Goal: Use online tool/utility: Utilize a website feature to perform a specific function

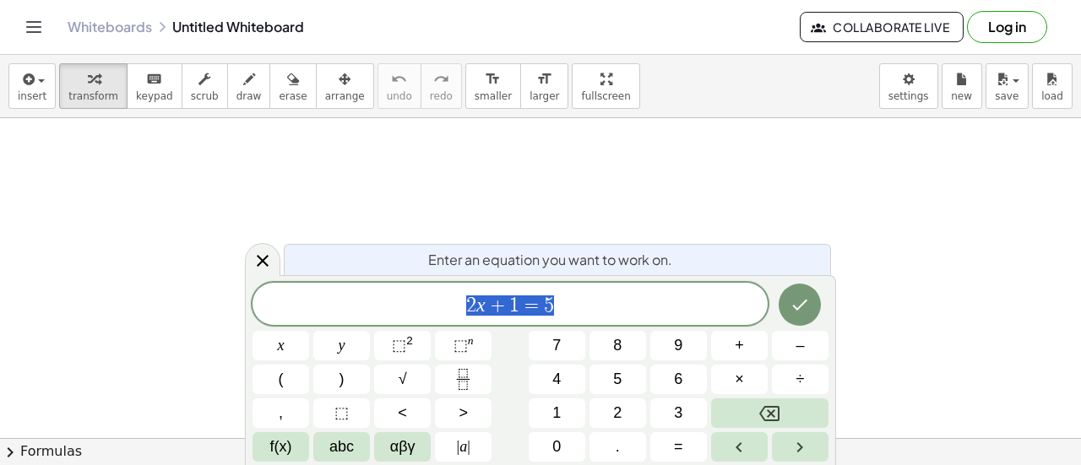
scroll to position [147, 0]
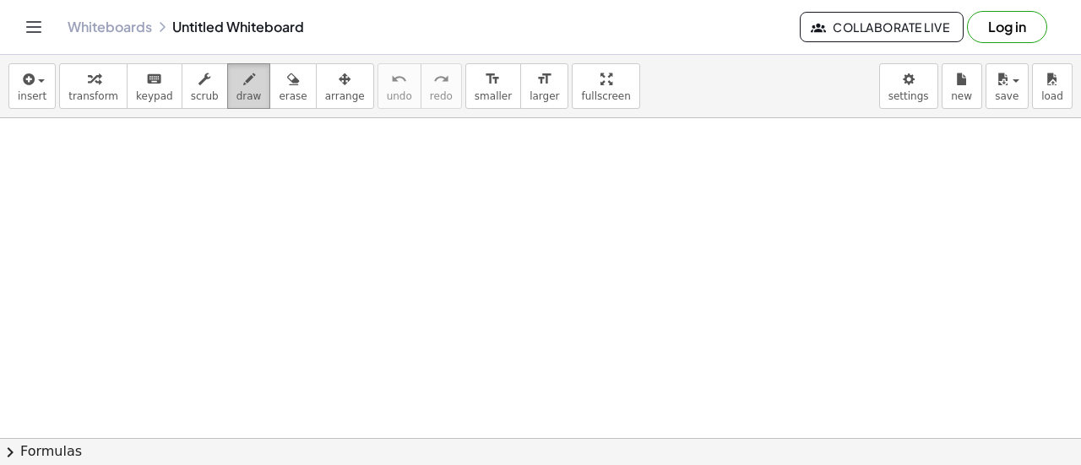
click at [243, 88] on icon "button" at bounding box center [249, 79] width 12 height 20
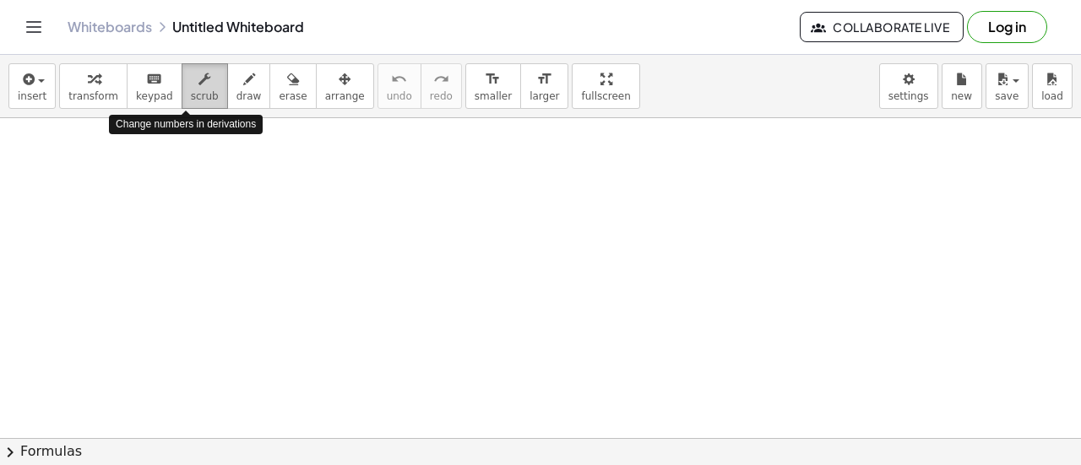
click at [191, 90] on span "scrub" at bounding box center [205, 96] width 28 height 12
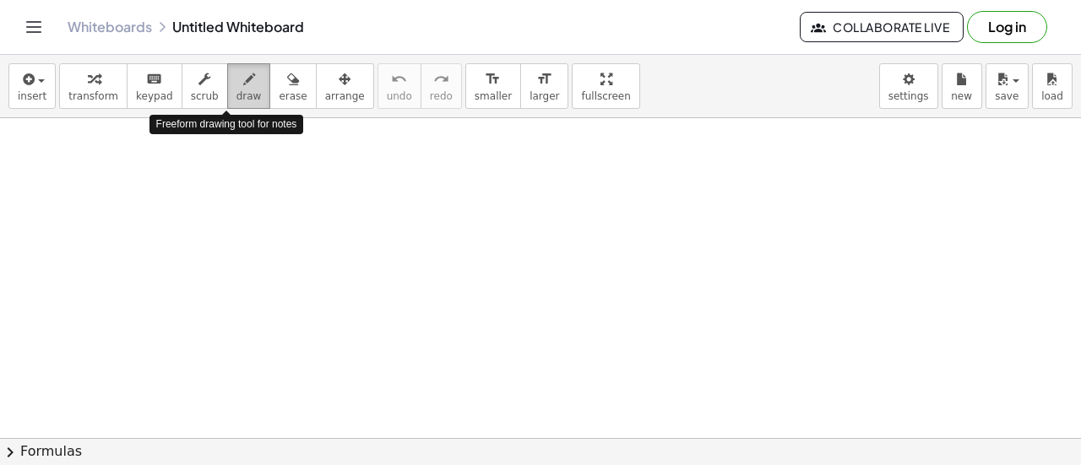
click at [236, 96] on span "draw" at bounding box center [248, 96] width 25 height 12
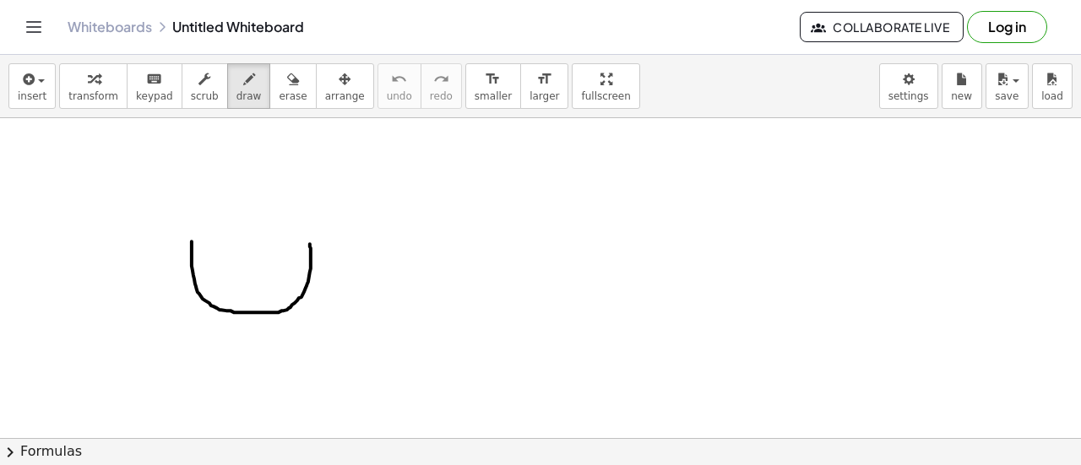
drag, startPoint x: 192, startPoint y: 241, endPoint x: 309, endPoint y: 239, distance: 117.4
click at [309, 239] on div at bounding box center [540, 347] width 1081 height 753
drag, startPoint x: 308, startPoint y: 239, endPoint x: 312, endPoint y: 264, distance: 25.7
click at [312, 264] on div at bounding box center [540, 347] width 1081 height 753
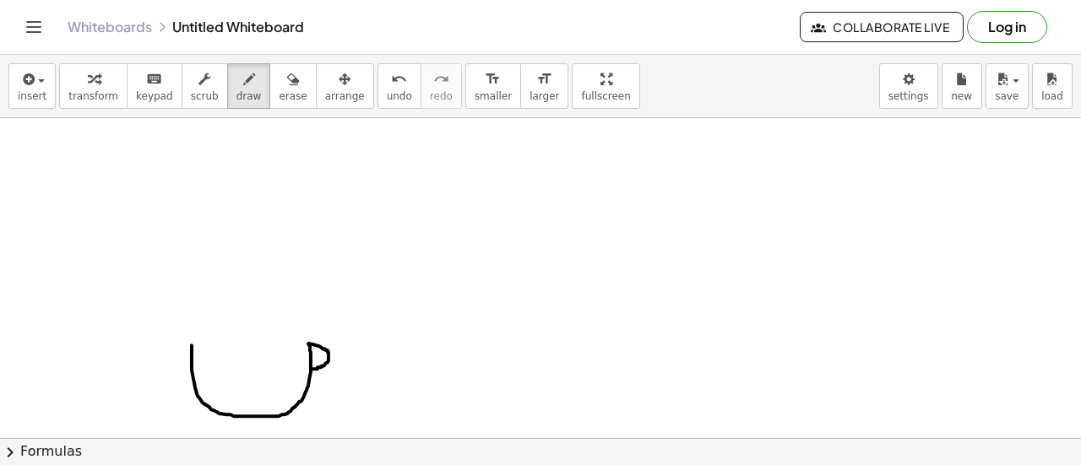
scroll to position [42, 0]
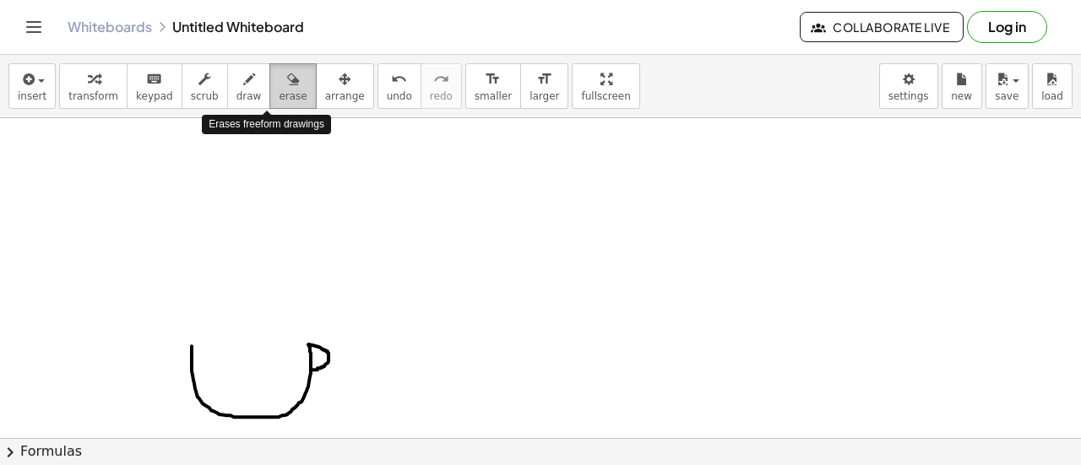
click at [287, 79] on icon "button" at bounding box center [293, 79] width 12 height 20
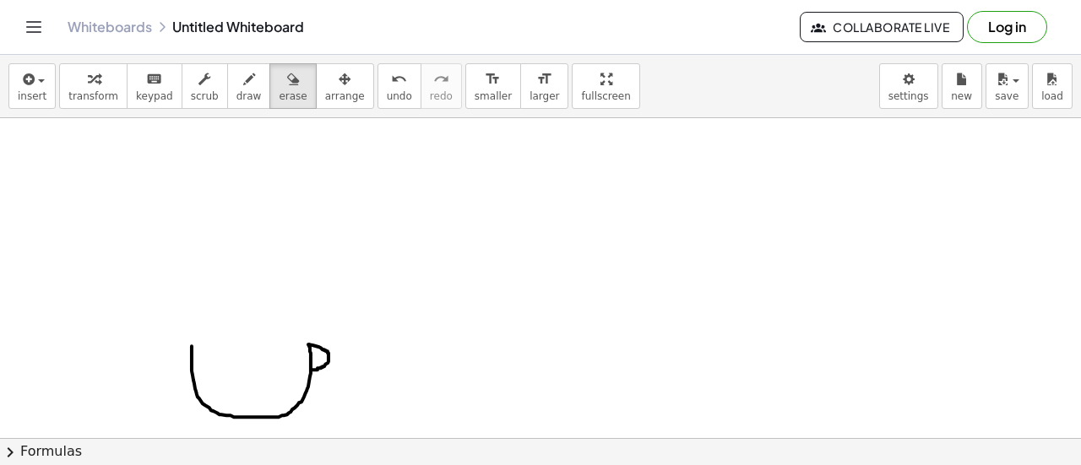
drag, startPoint x: 192, startPoint y: 335, endPoint x: 218, endPoint y: 399, distance: 69.3
drag, startPoint x: 218, startPoint y: 399, endPoint x: 182, endPoint y: 275, distance: 129.1
click at [182, 275] on div at bounding box center [540, 397] width 1081 height 643
drag, startPoint x: 182, startPoint y: 324, endPoint x: 327, endPoint y: 336, distance: 144.9
click at [327, 336] on div at bounding box center [540, 397] width 1081 height 643
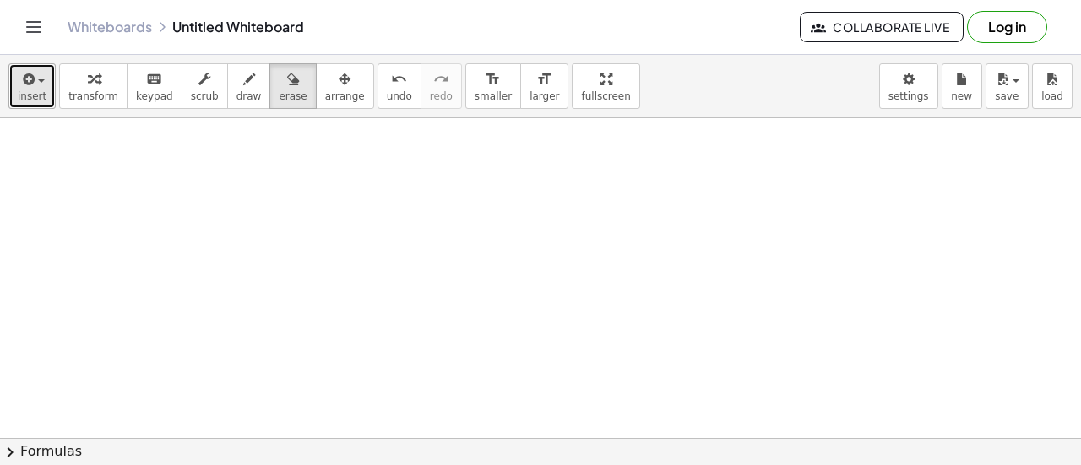
click at [28, 90] on span "insert" at bounding box center [32, 96] width 29 height 12
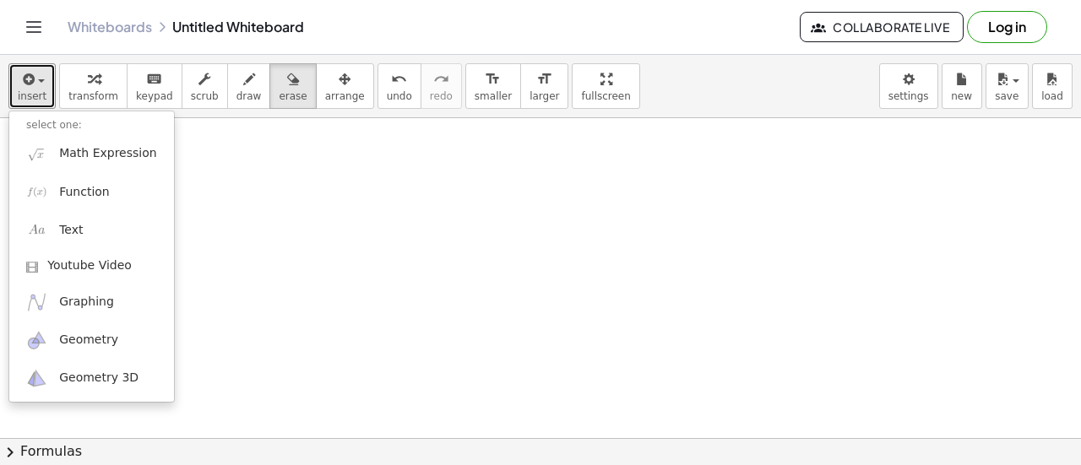
click at [229, 199] on div at bounding box center [540, 397] width 1081 height 643
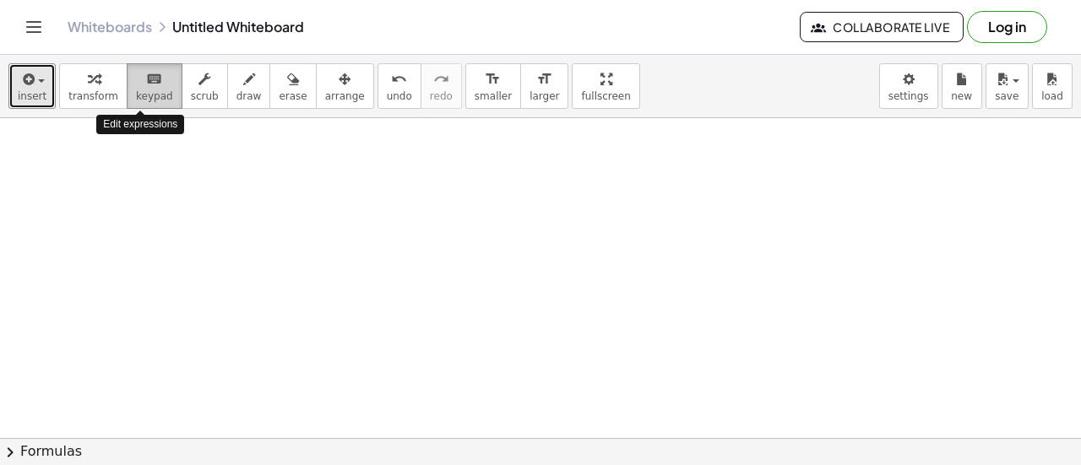
click at [150, 84] on div "keyboard" at bounding box center [154, 78] width 37 height 20
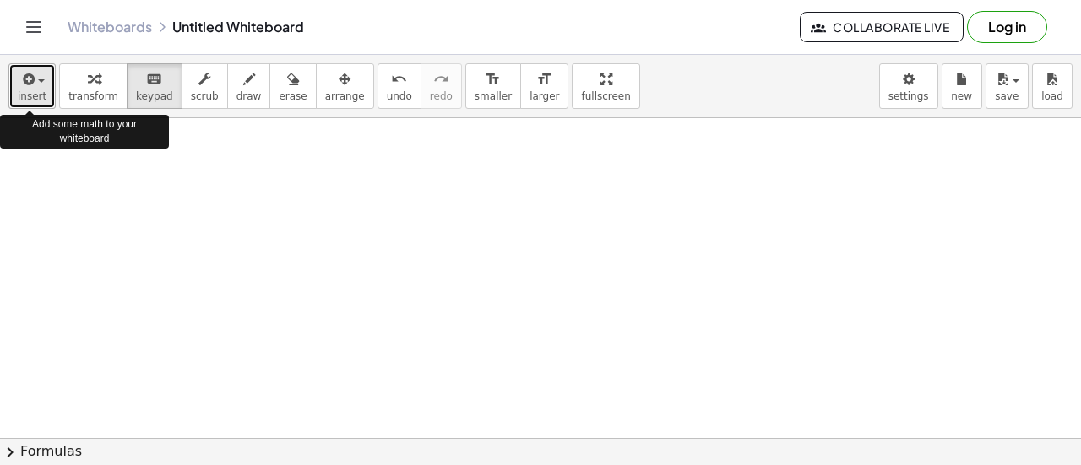
click at [35, 85] on div "button" at bounding box center [32, 78] width 29 height 20
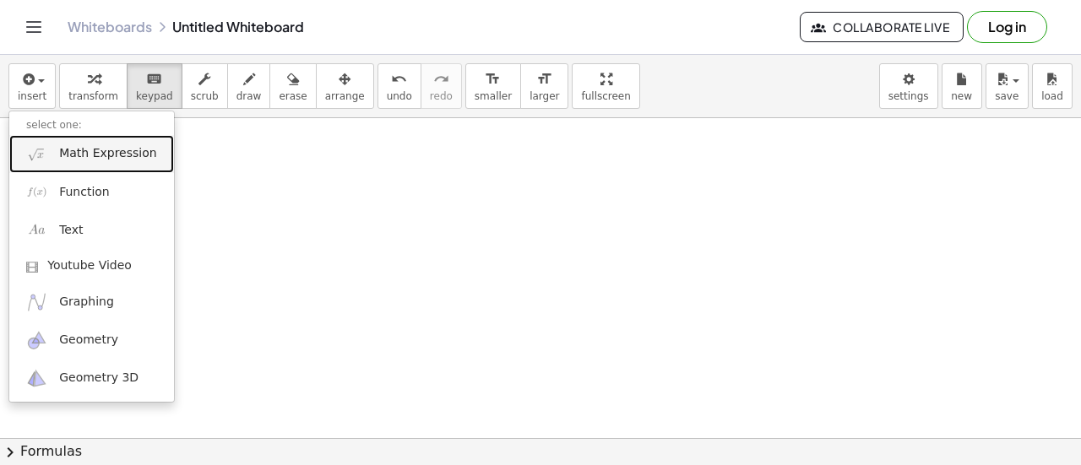
click at [50, 158] on link "Math Expression" at bounding box center [91, 154] width 165 height 38
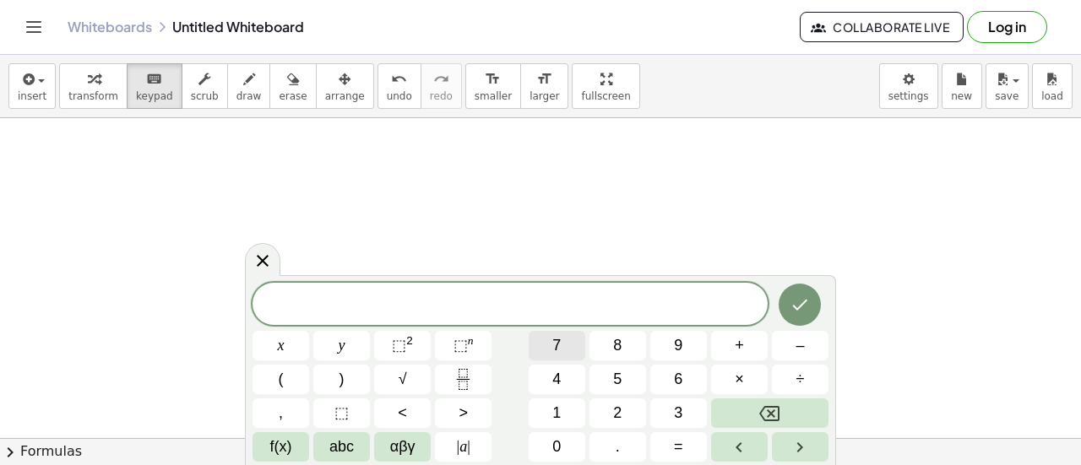
click at [564, 341] on button "7" at bounding box center [557, 346] width 57 height 30
click at [799, 376] on span "÷" at bounding box center [800, 379] width 8 height 23
click at [623, 415] on button "2" at bounding box center [618, 414] width 57 height 30
click at [689, 442] on button "=" at bounding box center [678, 447] width 57 height 30
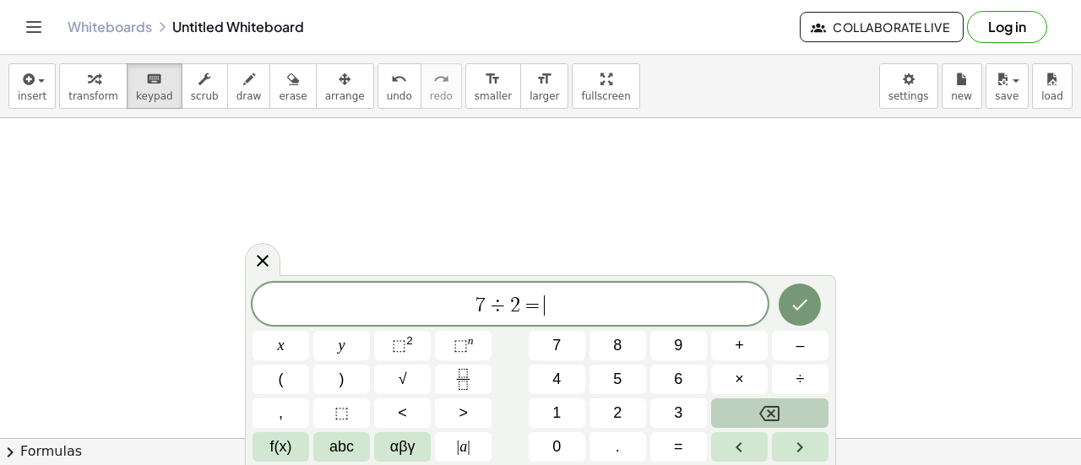
click at [731, 417] on button "Backspace" at bounding box center [769, 414] width 117 height 30
click at [669, 437] on button "=" at bounding box center [678, 447] width 57 height 30
click at [786, 409] on button "Backspace" at bounding box center [769, 414] width 117 height 30
click at [802, 299] on icon "Done" at bounding box center [800, 305] width 20 height 20
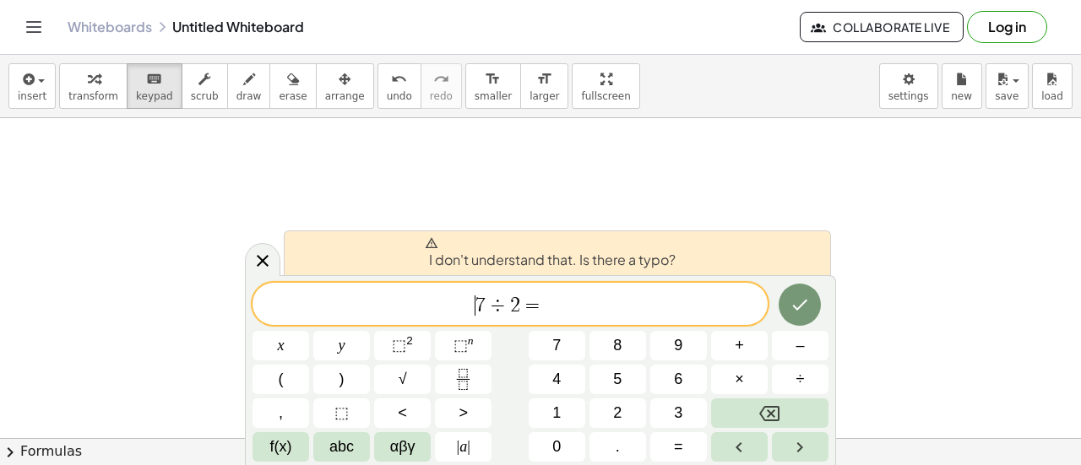
click at [478, 309] on span "7" at bounding box center [480, 306] width 10 height 20
click at [483, 306] on span "7" at bounding box center [480, 306] width 10 height 20
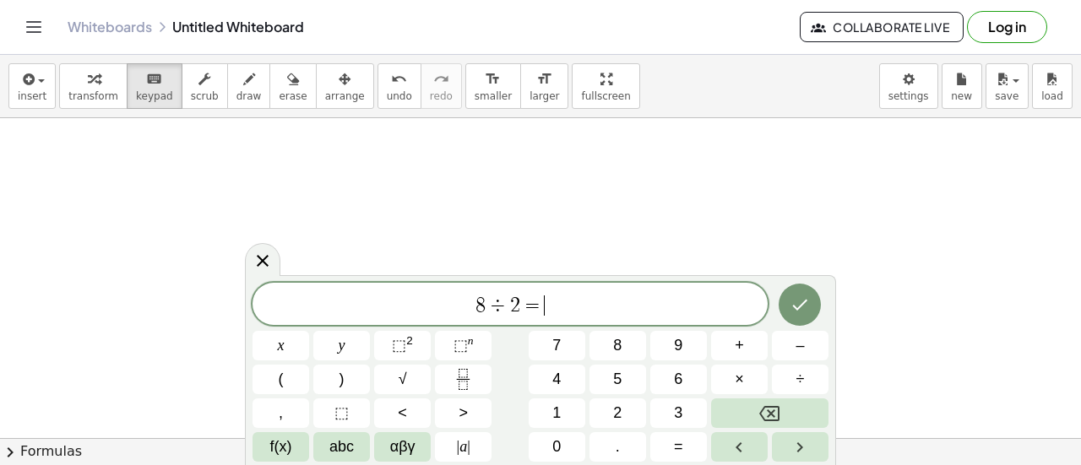
click at [546, 307] on span "8 ÷ 2 = ​" at bounding box center [510, 306] width 515 height 24
click at [808, 440] on icon "Right arrow" at bounding box center [800, 447] width 20 height 20
click at [40, 90] on span "insert" at bounding box center [32, 96] width 29 height 12
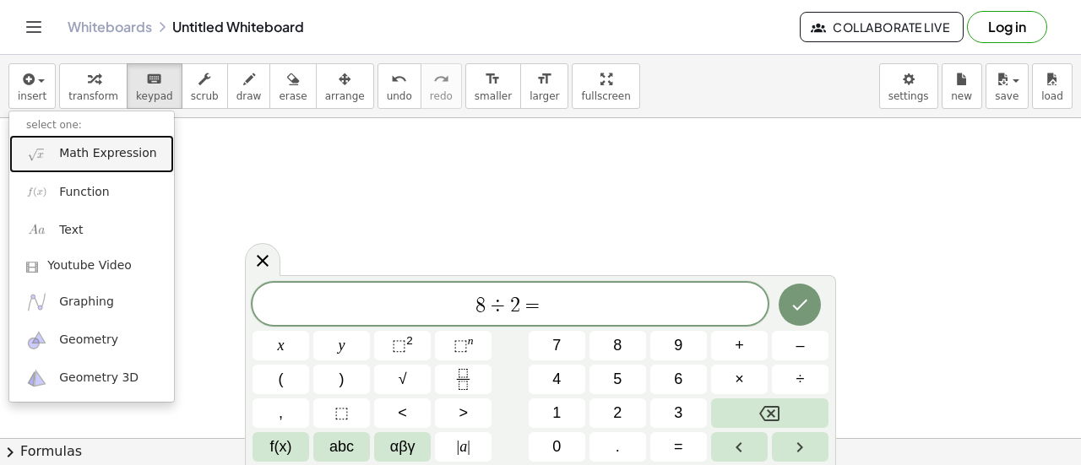
click at [57, 151] on link "Math Expression" at bounding box center [91, 154] width 165 height 38
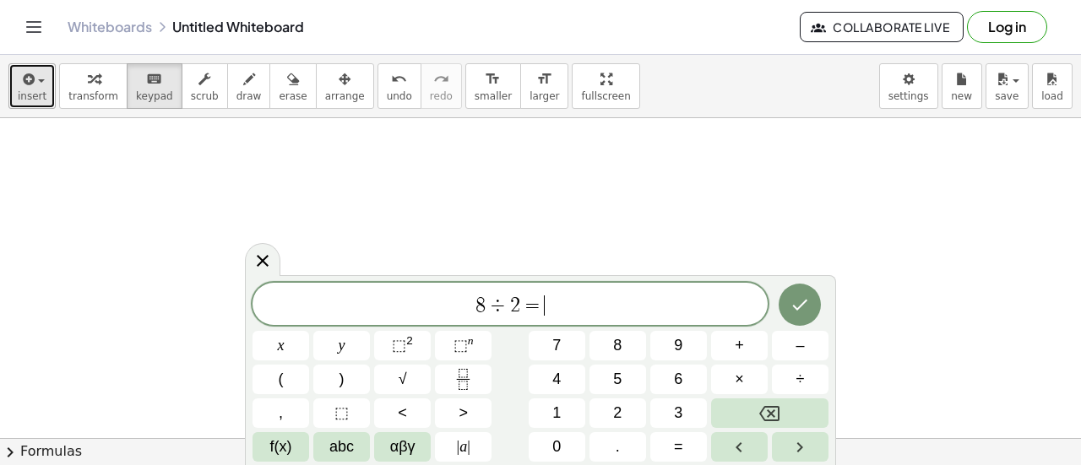
click at [25, 87] on icon "button" at bounding box center [26, 79] width 15 height 20
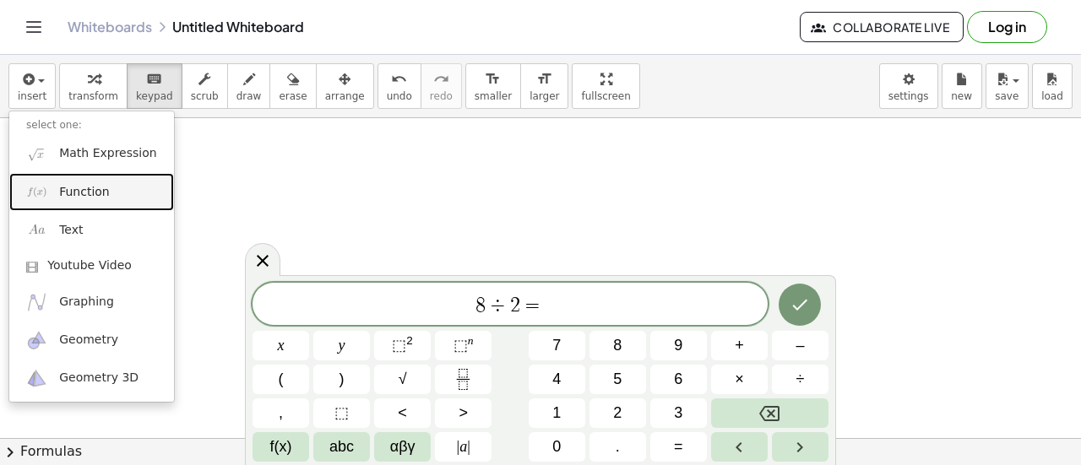
click at [62, 184] on span "Function" at bounding box center [84, 192] width 51 height 17
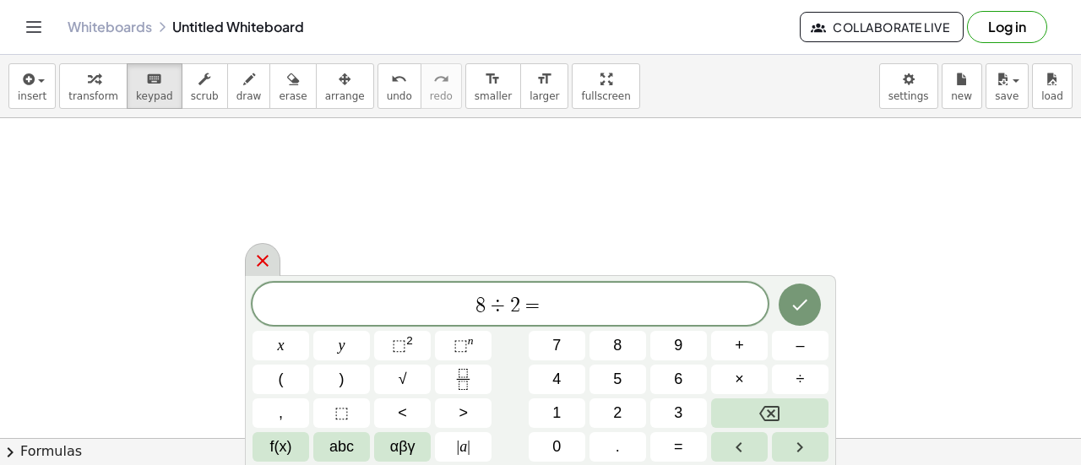
click at [262, 259] on icon at bounding box center [263, 261] width 12 height 12
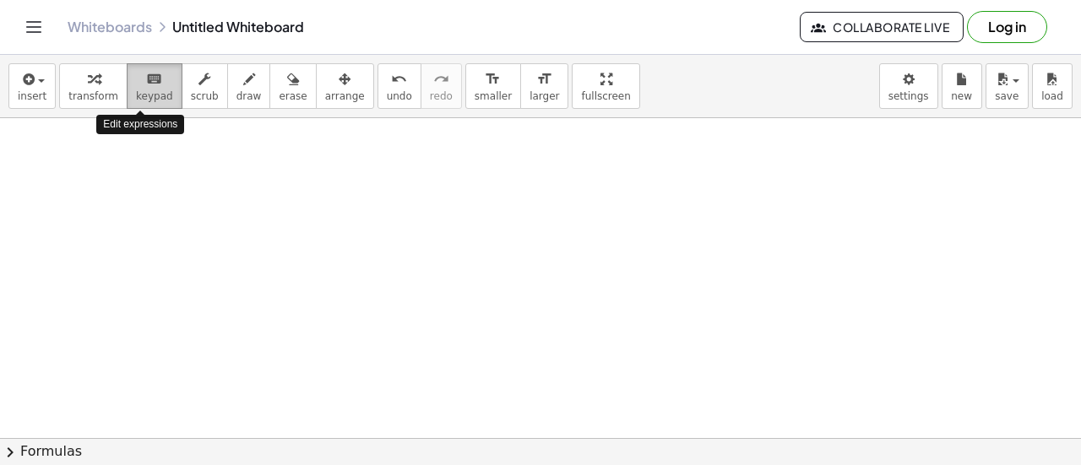
click at [141, 99] on span "keypad" at bounding box center [154, 96] width 37 height 12
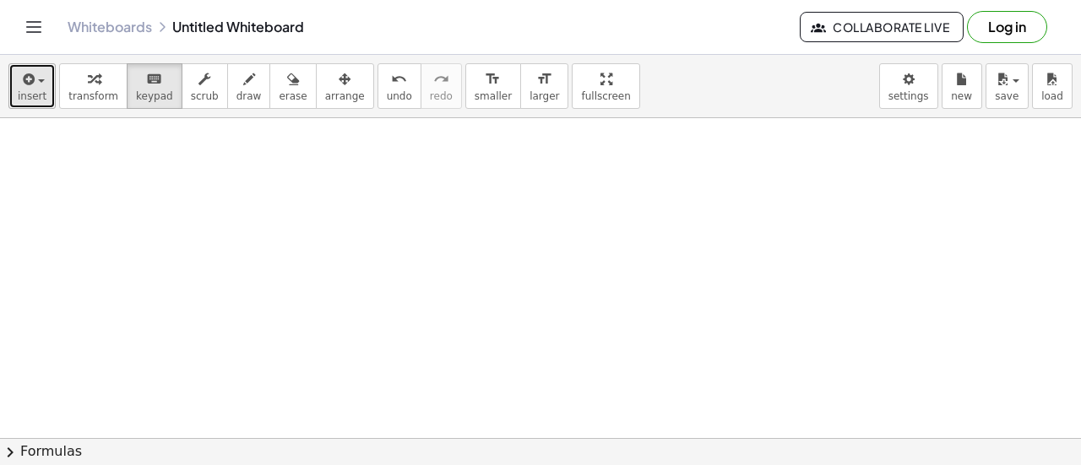
click at [19, 84] on icon "button" at bounding box center [26, 79] width 15 height 20
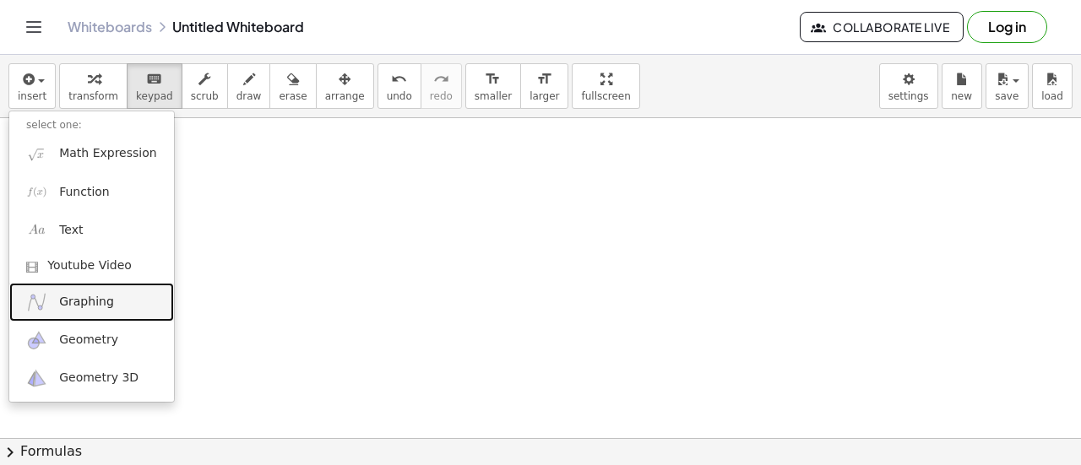
click at [83, 307] on span "Graphing" at bounding box center [86, 302] width 55 height 17
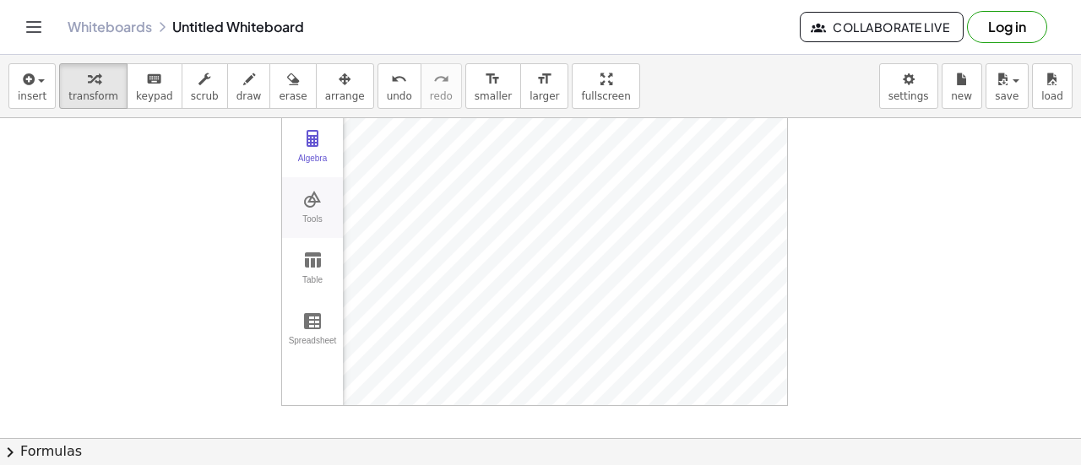
click at [313, 198] on img "Graphing Calculator" at bounding box center [312, 199] width 20 height 20
click at [309, 138] on img "Graphing Calculator" at bounding box center [312, 138] width 20 height 20
click at [312, 154] on div "Algebra" at bounding box center [312, 166] width 54 height 24
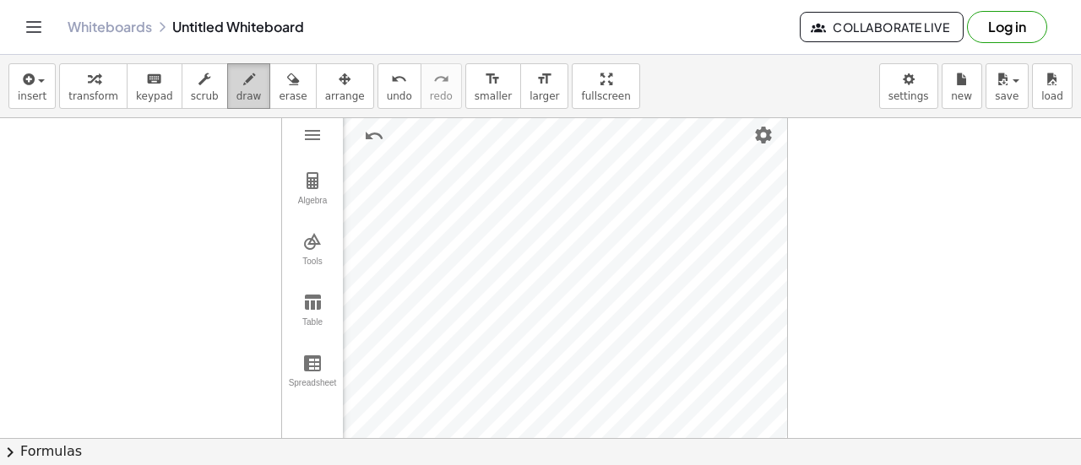
click at [236, 90] on span "draw" at bounding box center [248, 96] width 25 height 12
drag, startPoint x: 368, startPoint y: 278, endPoint x: 475, endPoint y: 164, distance: 156.5
click at [475, 164] on div at bounding box center [540, 438] width 1081 height 641
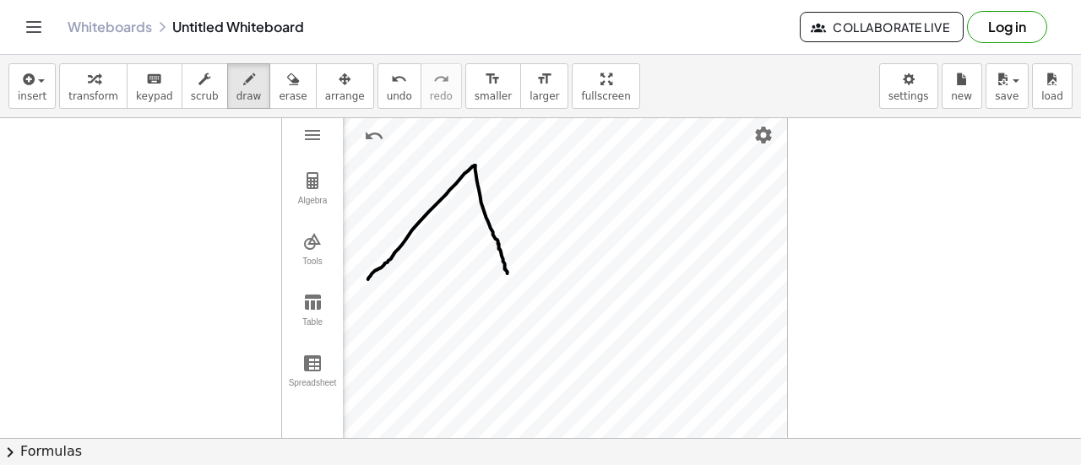
drag, startPoint x: 475, startPoint y: 164, endPoint x: 508, endPoint y: 272, distance: 112.8
click at [508, 272] on div at bounding box center [540, 438] width 1081 height 641
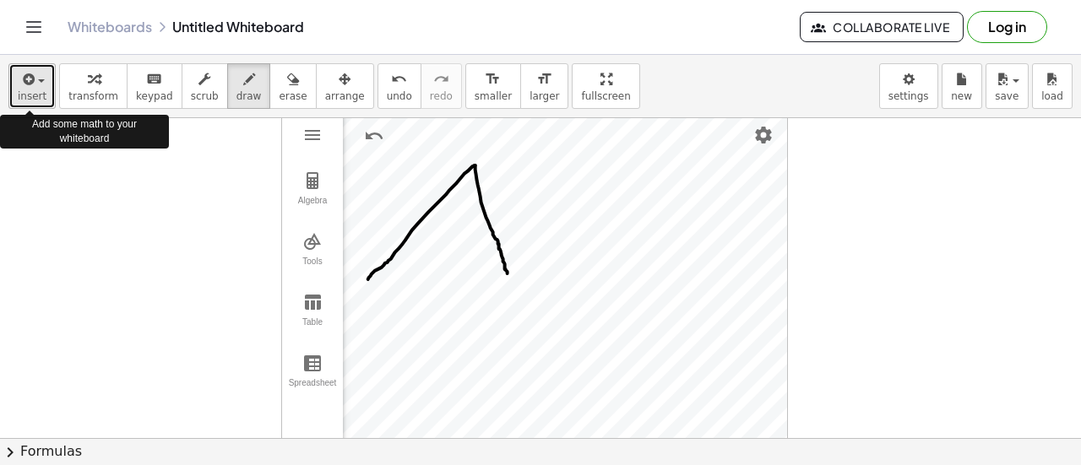
click at [38, 79] on span "button" at bounding box center [41, 80] width 7 height 3
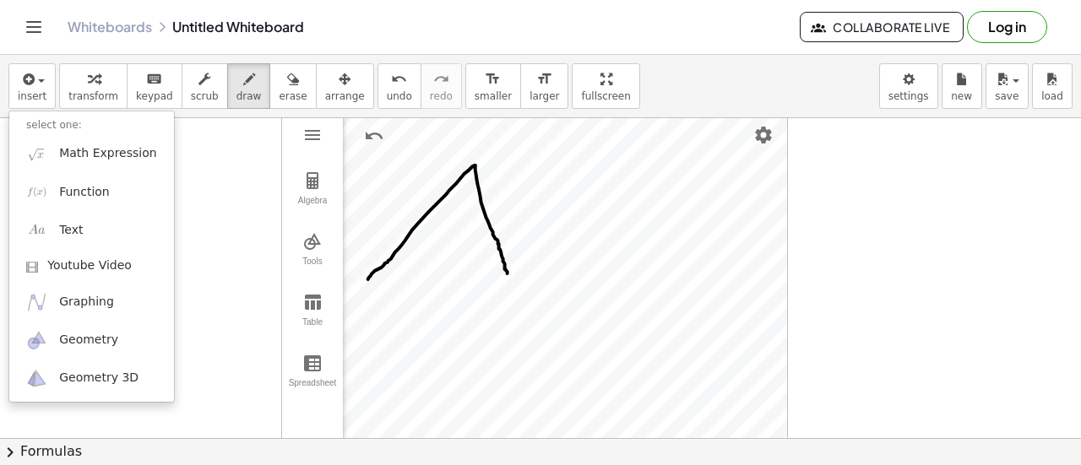
click at [117, 24] on link "Whiteboards" at bounding box center [110, 27] width 84 height 17
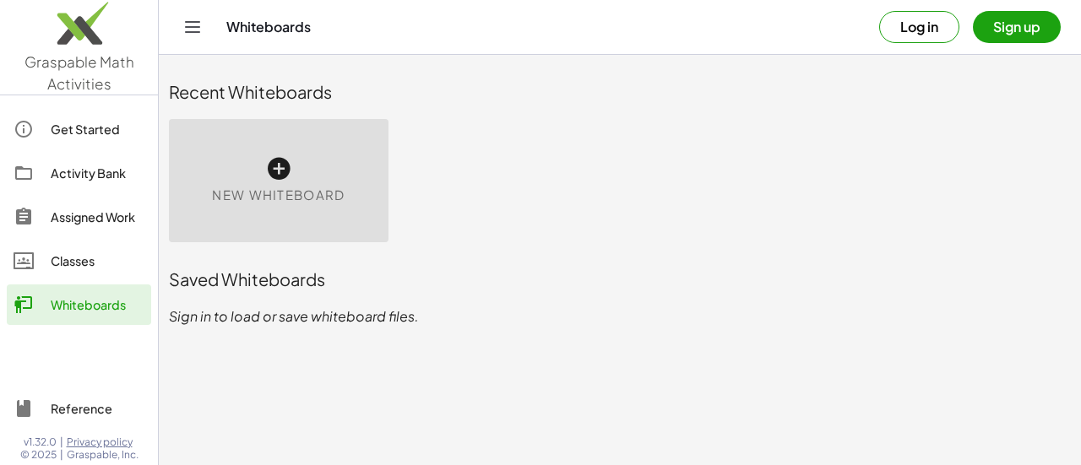
click at [272, 160] on icon at bounding box center [278, 168] width 27 height 27
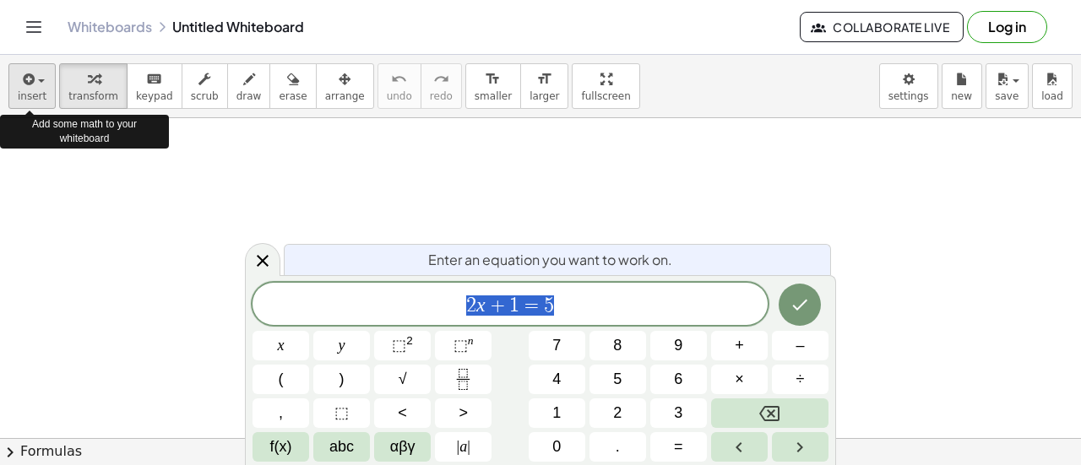
click at [35, 87] on div "button" at bounding box center [32, 78] width 29 height 20
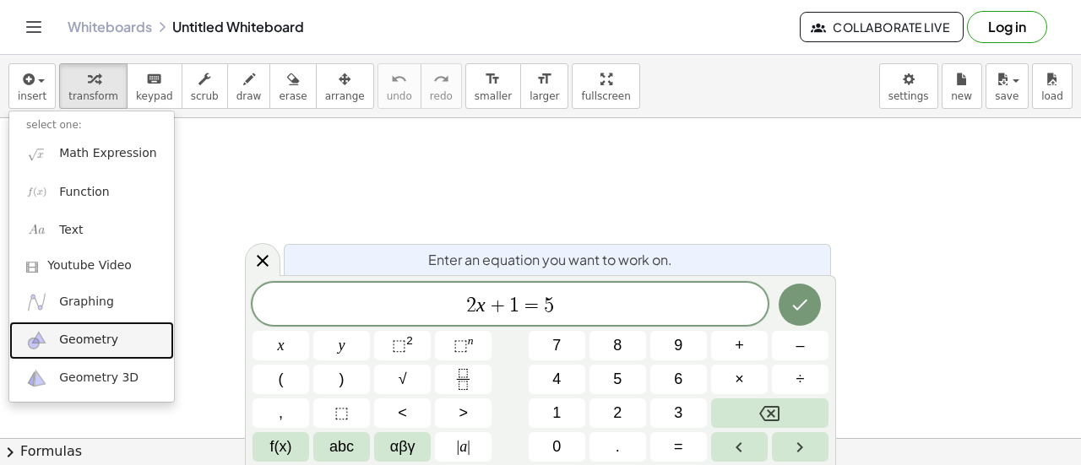
click at [108, 340] on span "Geometry" at bounding box center [88, 340] width 59 height 17
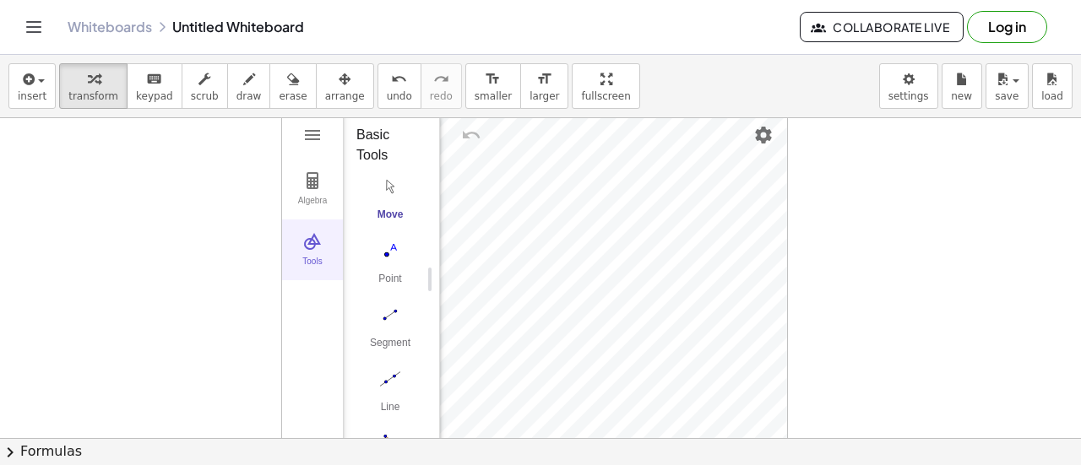
click at [314, 242] on img "Geometry" at bounding box center [312, 241] width 20 height 20
click at [312, 239] on img "Geometry" at bounding box center [312, 241] width 20 height 20
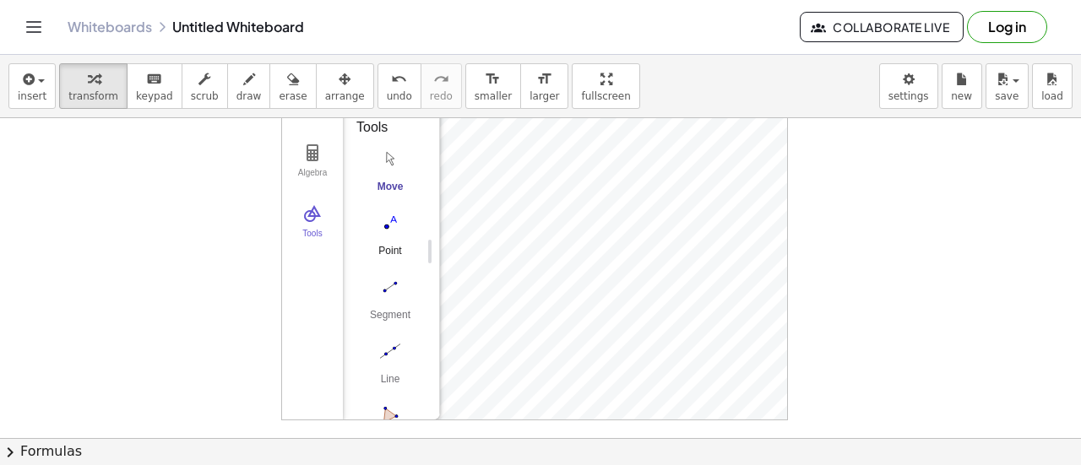
scroll to position [29, 0]
click at [390, 284] on img "Segment. Select two points or positions" at bounding box center [390, 286] width 68 height 27
click at [385, 291] on img "Segment. Select two points or positions" at bounding box center [390, 286] width 68 height 27
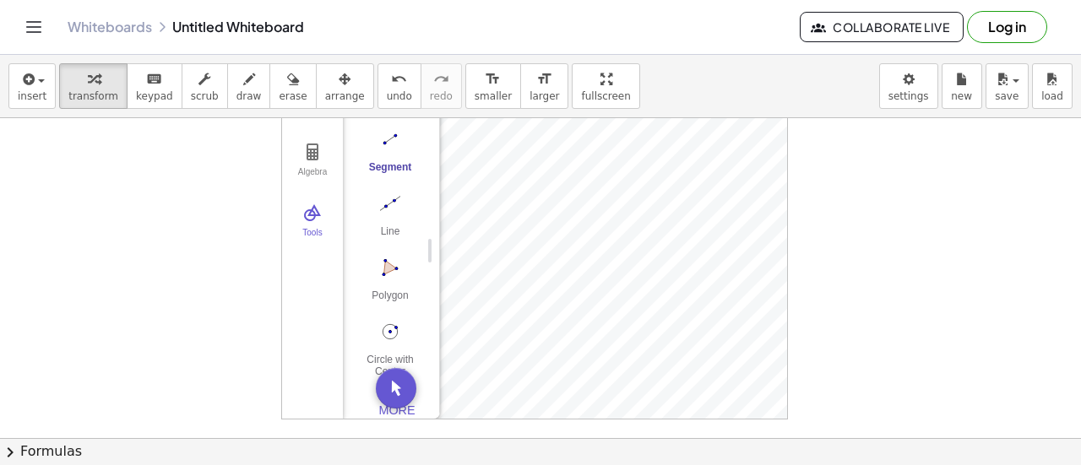
scroll to position [174, 0]
click at [389, 236] on img "Polygon. Select all vertices, then first vertex again" at bounding box center [390, 249] width 68 height 27
click at [551, 220] on div "Algebra Tools GeoGebra Geometry Basic Tools Move Point Segment Line Polygon Cir…" at bounding box center [534, 251] width 505 height 336
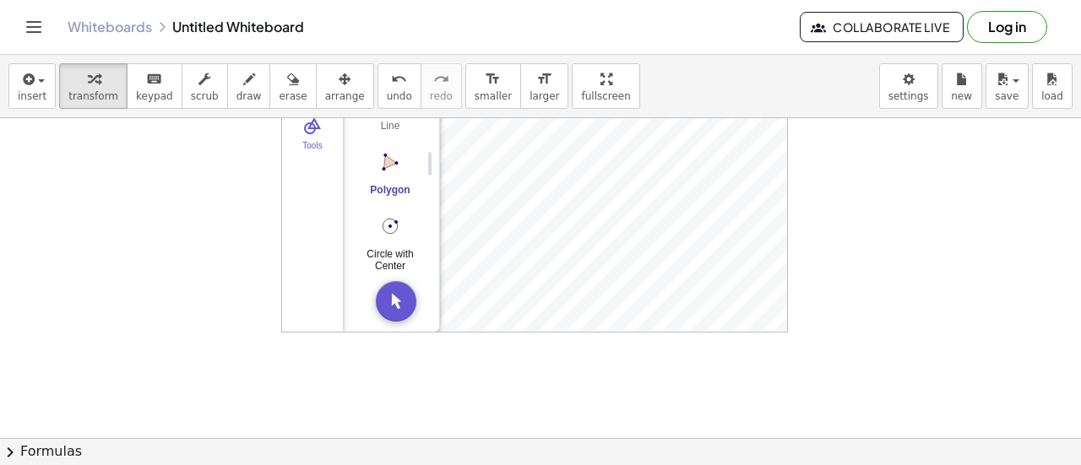
click at [394, 219] on img "Circle with Center through Point. Select center point, then point on circle" at bounding box center [390, 226] width 68 height 27
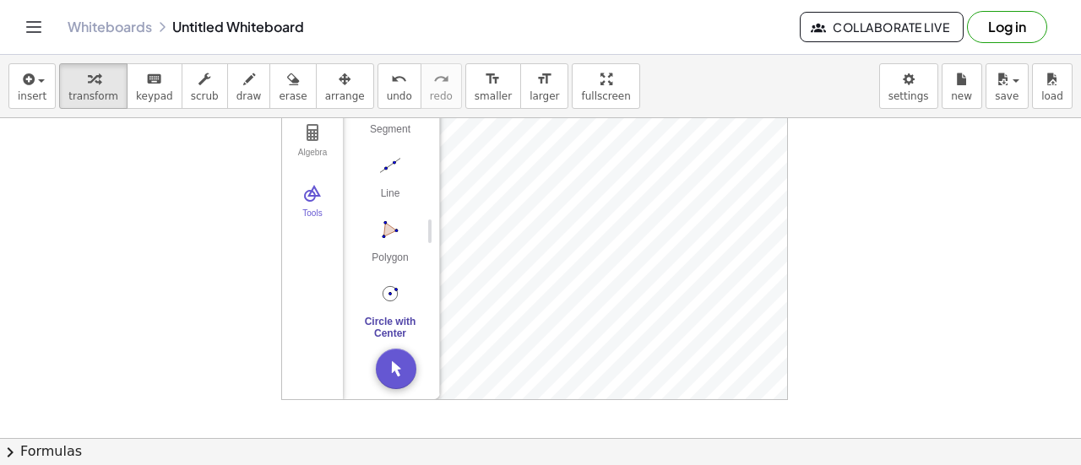
scroll to position [0, 0]
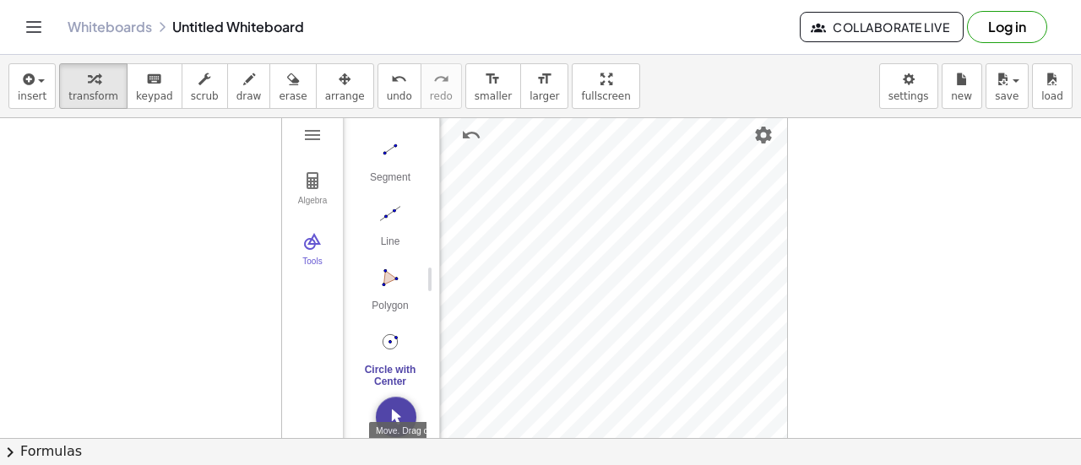
click at [394, 411] on img "Move. Drag or select object" at bounding box center [396, 417] width 41 height 41
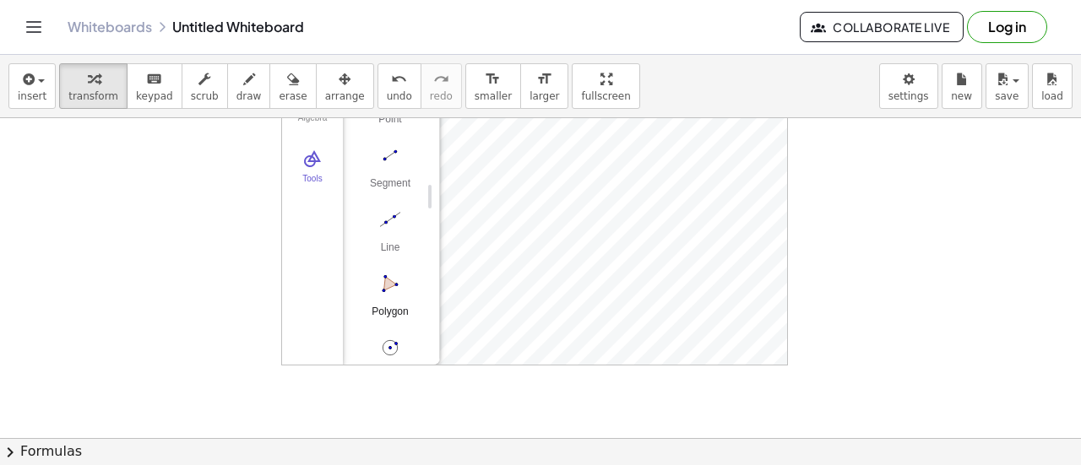
scroll to position [76, 0]
click at [387, 266] on div "Move Point Segment Line Polygon Circle with Center through Point" at bounding box center [384, 206] width 57 height 385
click at [387, 281] on img "Polygon. Select all vertices, then first vertex again" at bounding box center [390, 284] width 68 height 27
click at [399, 286] on img "Polygon. Select all vertices, then first vertex again" at bounding box center [390, 284] width 68 height 27
click at [843, 167] on div at bounding box center [540, 355] width 1081 height 641
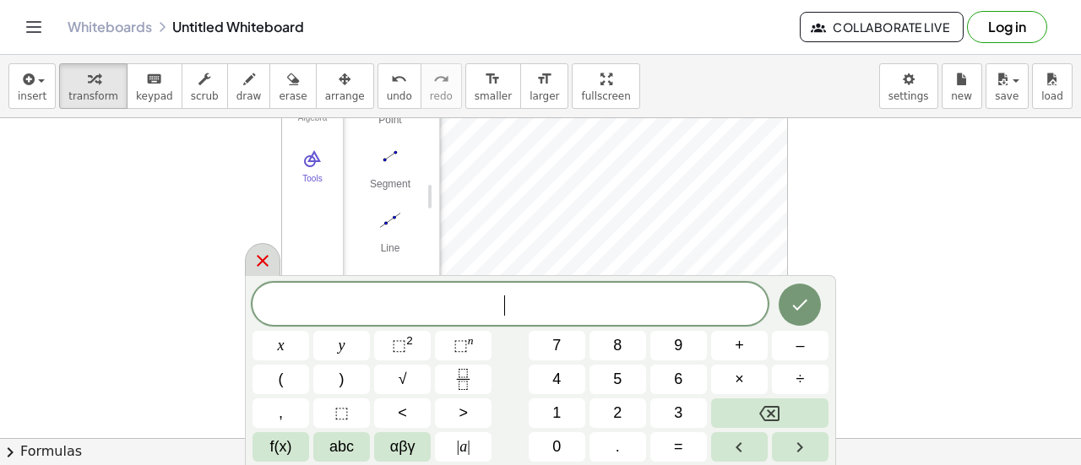
click at [269, 258] on icon at bounding box center [263, 261] width 20 height 20
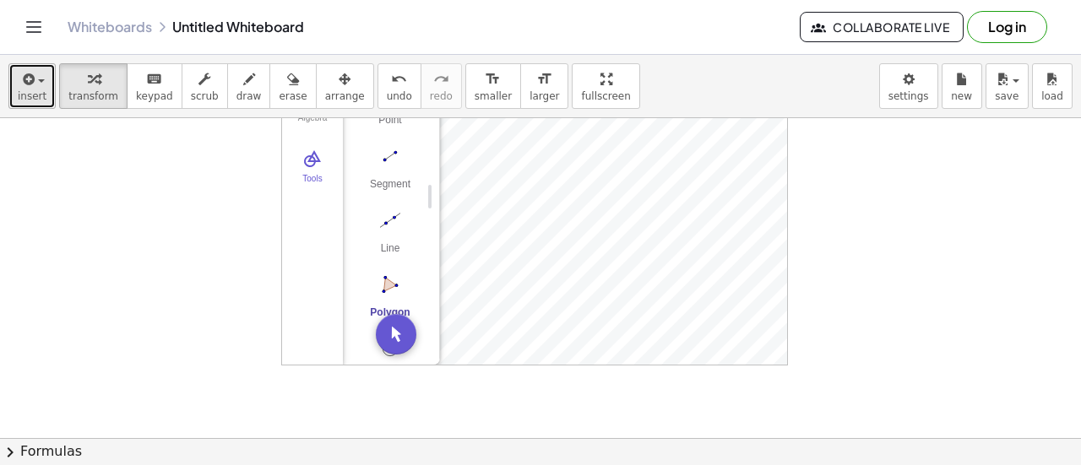
click at [27, 79] on icon "button" at bounding box center [26, 79] width 15 height 20
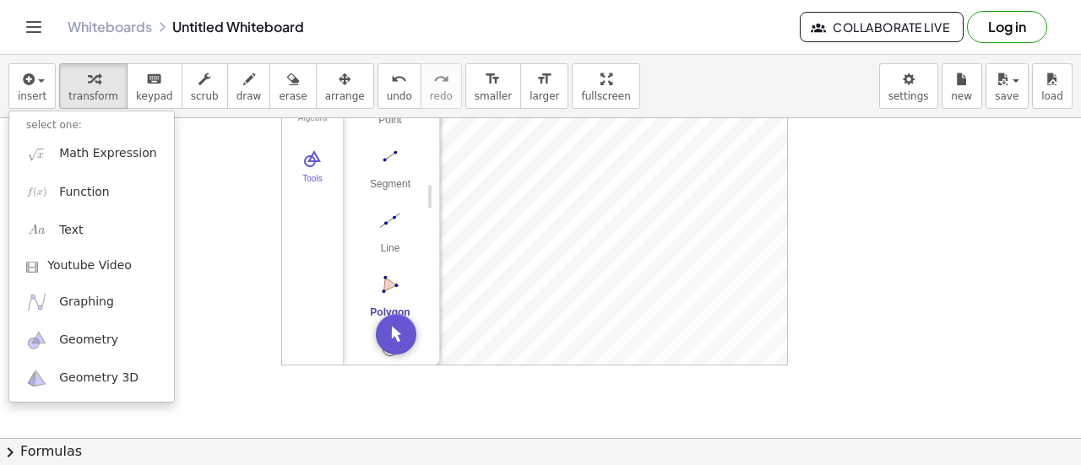
click at [122, 27] on link "Whiteboards" at bounding box center [110, 27] width 84 height 17
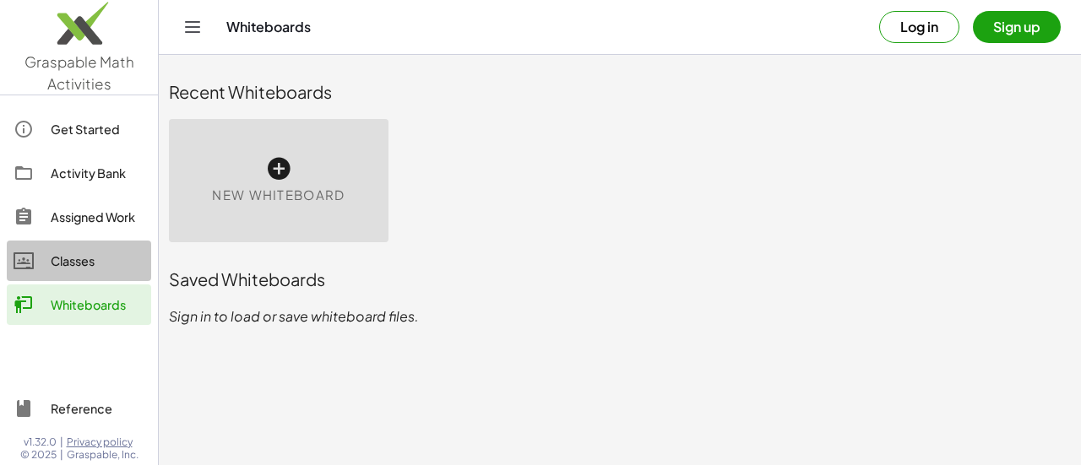
click at [51, 271] on link "Classes" at bounding box center [79, 261] width 144 height 41
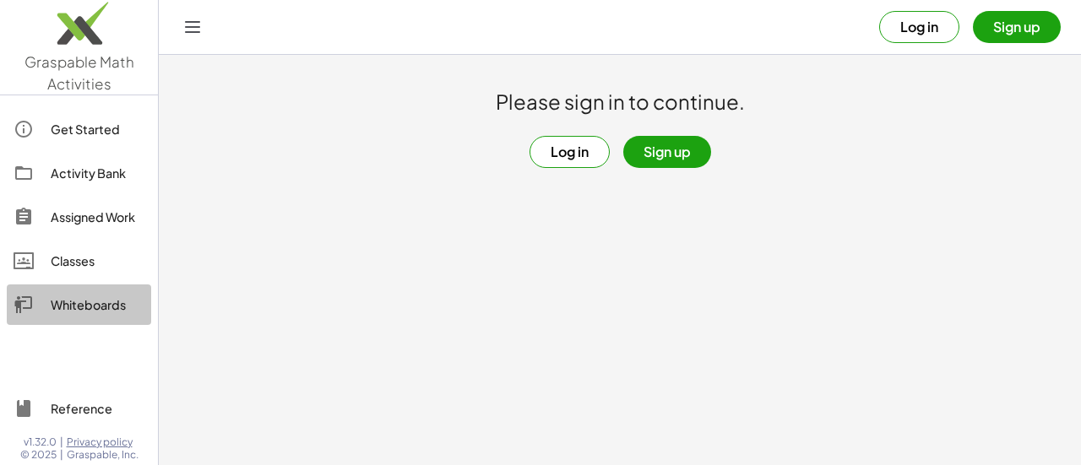
click at [71, 301] on div "Whiteboards" at bounding box center [98, 305] width 94 height 20
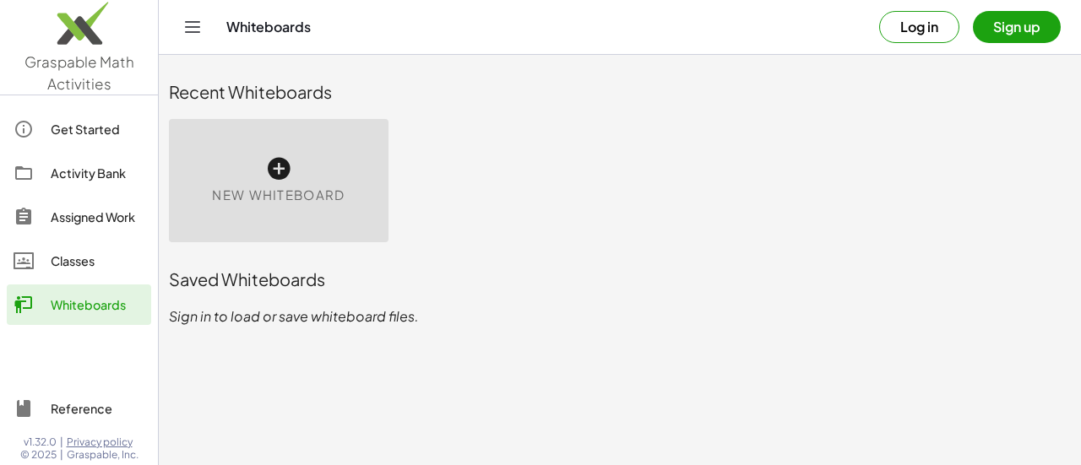
click at [284, 166] on icon at bounding box center [278, 168] width 27 height 27
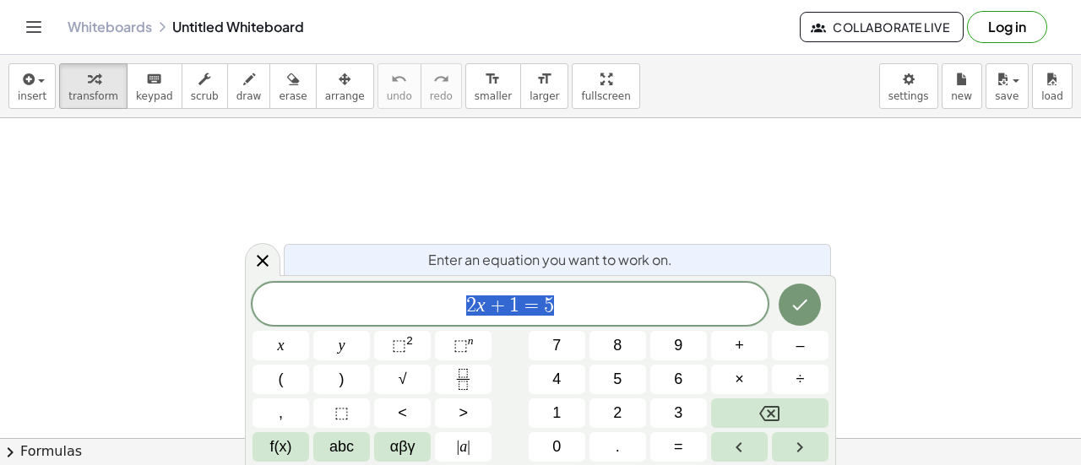
scroll to position [95, 0]
click at [806, 318] on button "Done" at bounding box center [800, 305] width 42 height 42
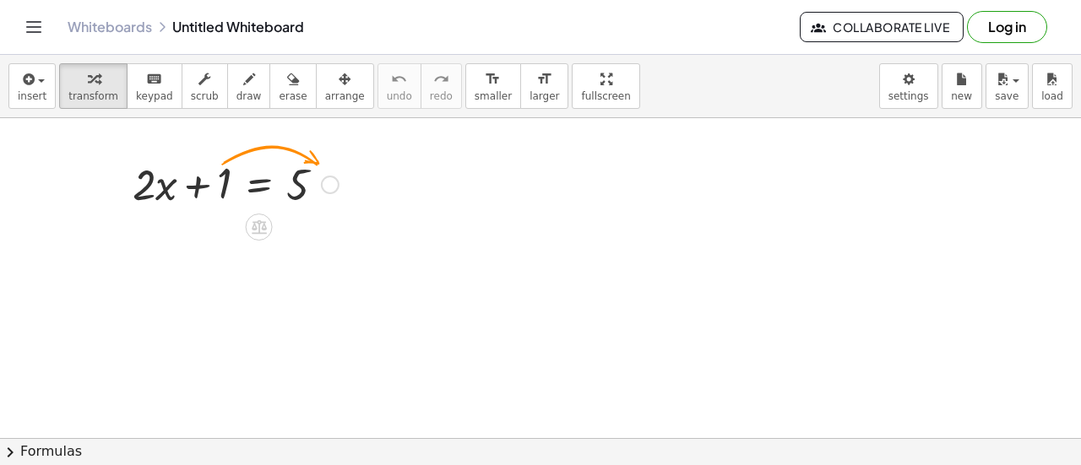
click at [333, 189] on div at bounding box center [330, 185] width 19 height 19
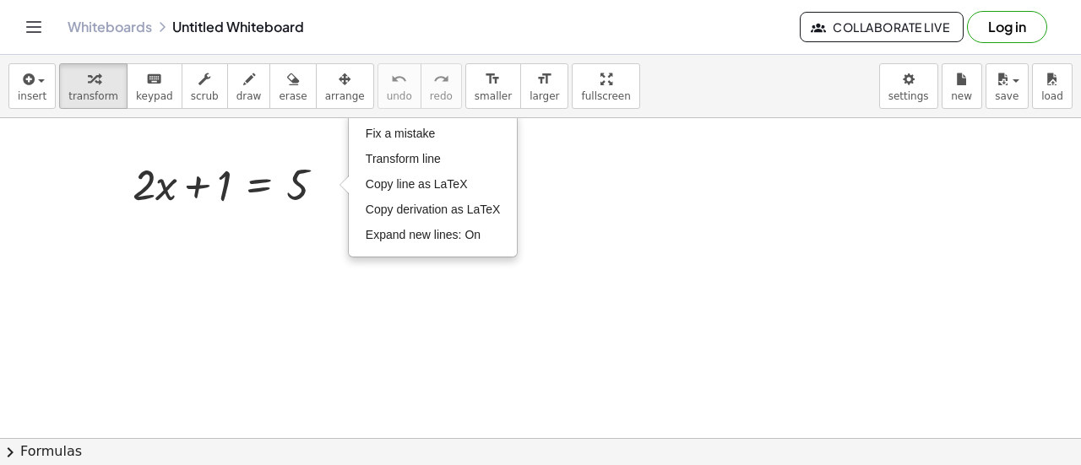
click at [292, 232] on div at bounding box center [540, 344] width 1081 height 643
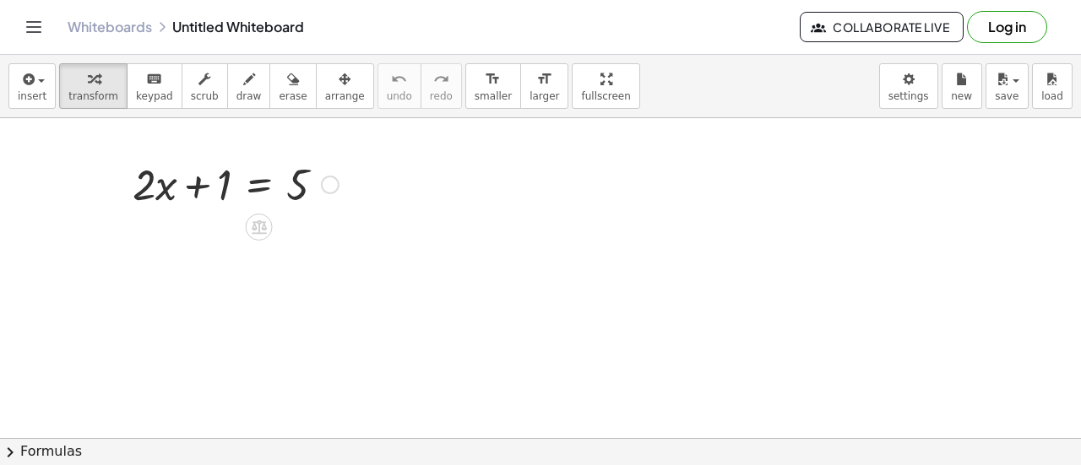
click at [145, 189] on div at bounding box center [235, 183] width 223 height 57
drag, startPoint x: 309, startPoint y: 202, endPoint x: 195, endPoint y: 212, distance: 114.5
click at [195, 212] on div "5 + · 2 · x + 1 = 5 Fix a mistake Transform line Copy line as LaTeX Copy deriva…" at bounding box center [229, 183] width 244 height 66
click at [195, 212] on div "5 + · 2 · x + 1 = 5 − 5 + 5 − 5 Fix a mistake Transform line Copy line as LaTeX…" at bounding box center [229, 183] width 368 height 66
click at [333, 189] on div at bounding box center [330, 185] width 19 height 19
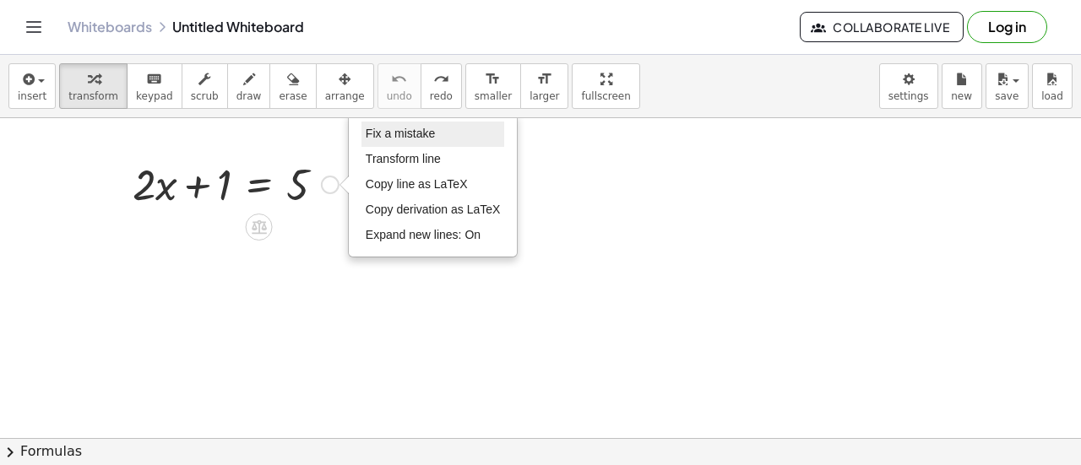
click at [376, 134] on span "Fix a mistake" at bounding box center [400, 134] width 69 height 14
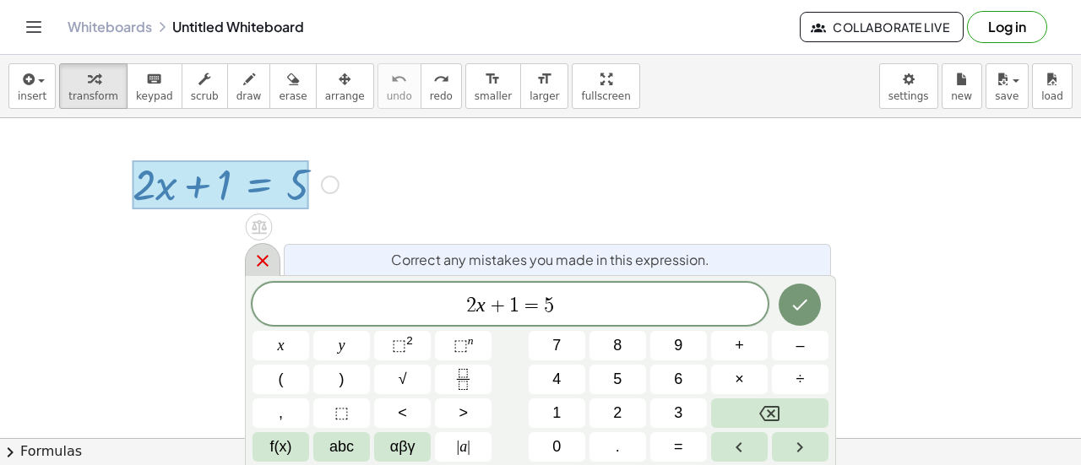
click at [261, 255] on icon at bounding box center [263, 261] width 20 height 20
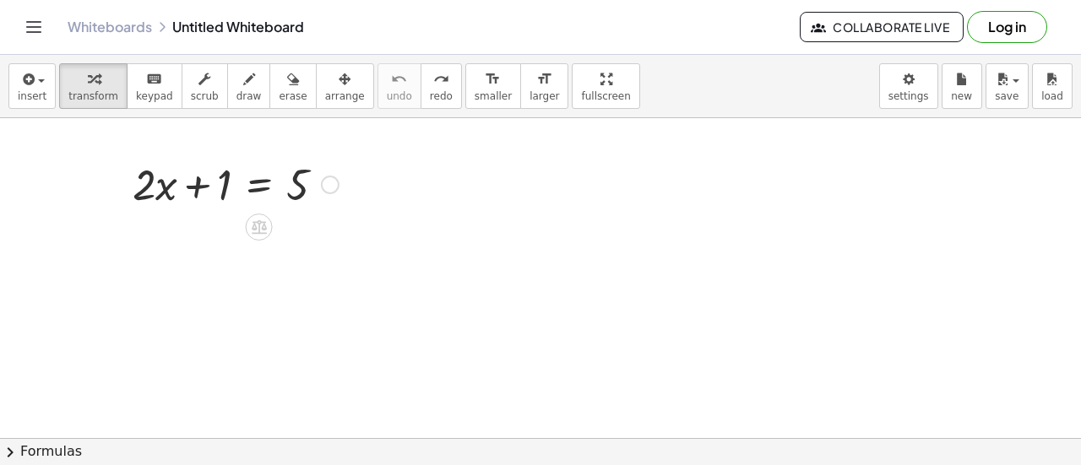
click at [406, 195] on div at bounding box center [540, 344] width 1081 height 643
